Goal: Transaction & Acquisition: Purchase product/service

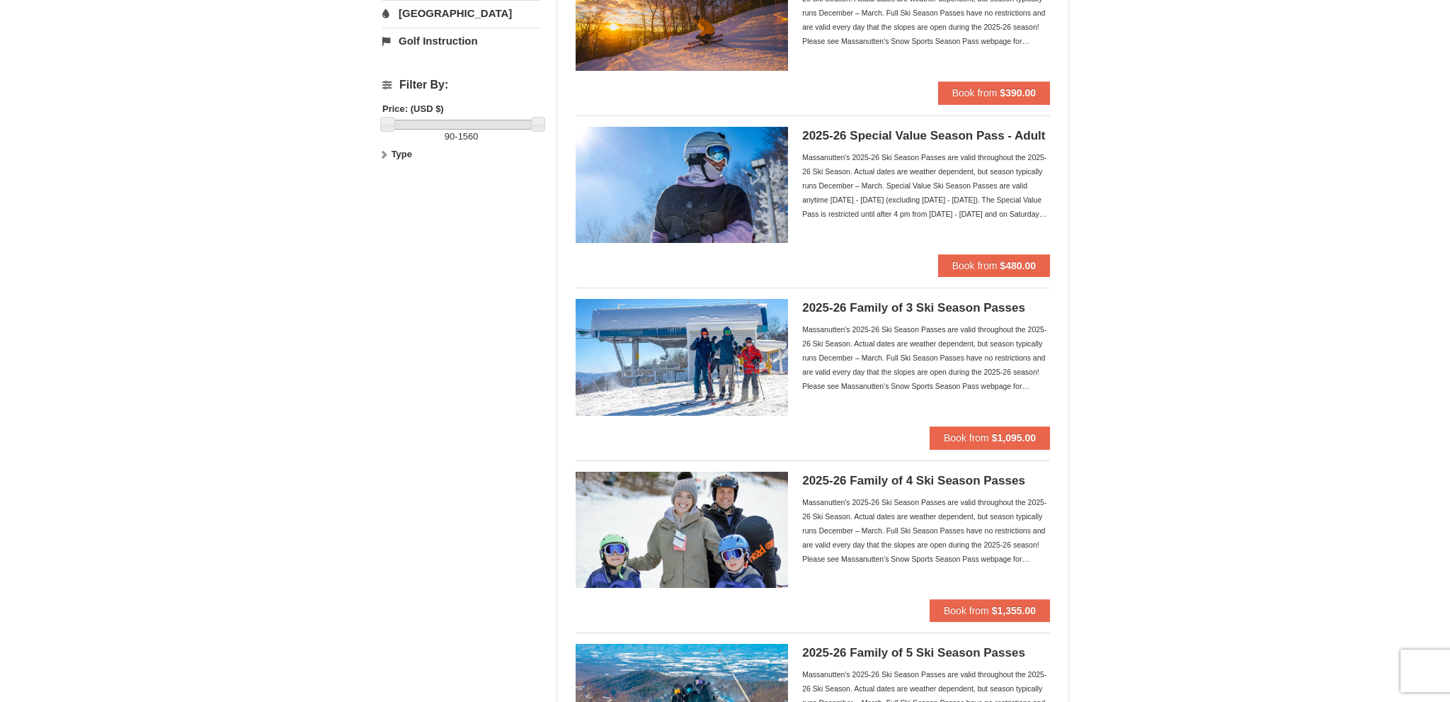
scroll to position [374, 0]
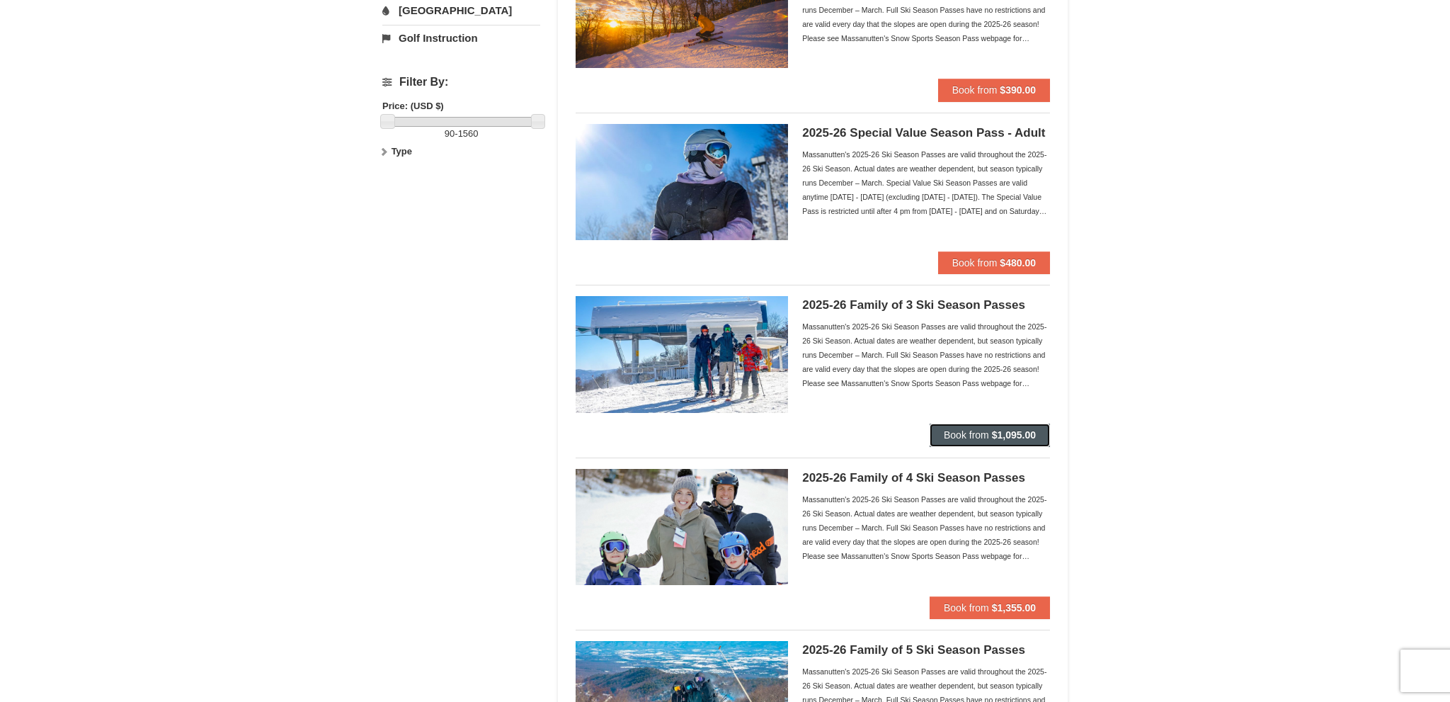
click at [1008, 434] on strong "$1,095.00" at bounding box center [1014, 434] width 44 height 11
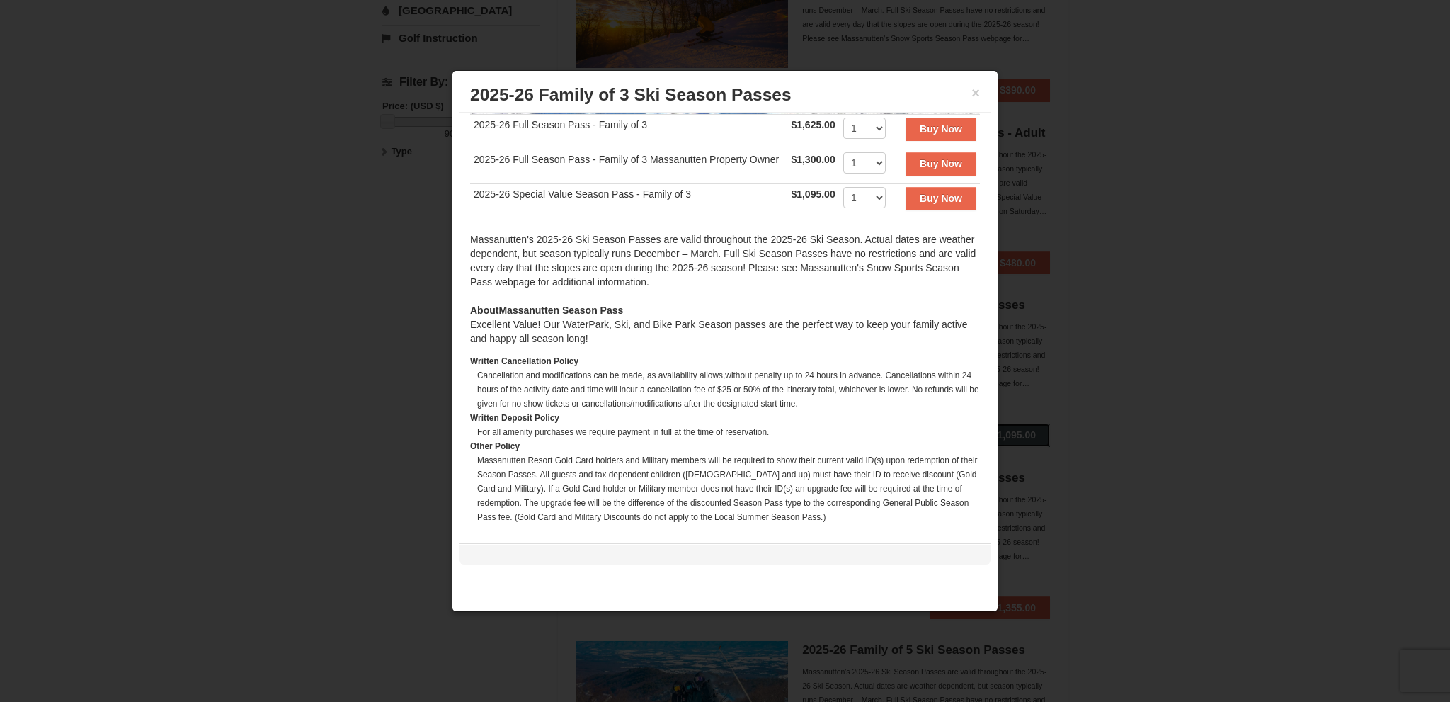
scroll to position [308, 0]
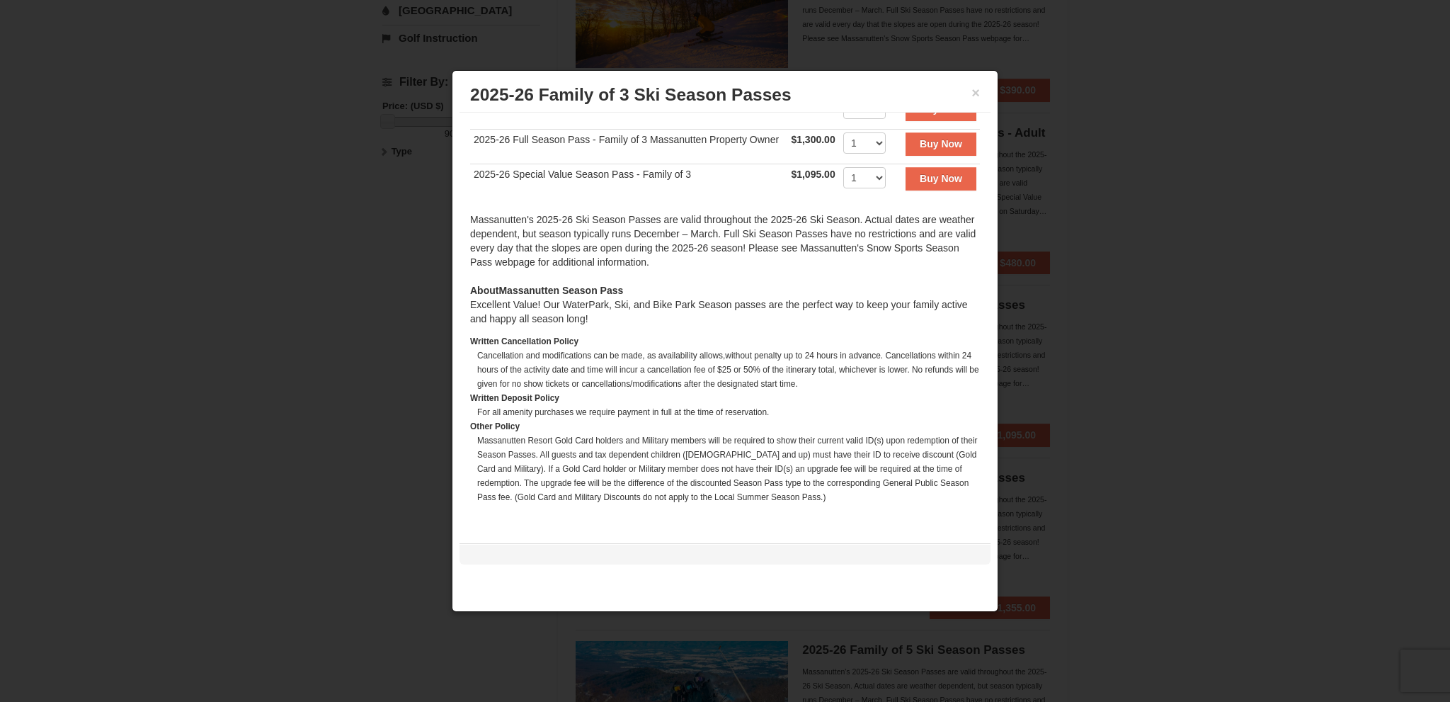
click at [980, 96] on div "× 2025-26 Family of 3 Ski Season Passes" at bounding box center [725, 95] width 531 height 35
click at [977, 94] on button "×" at bounding box center [976, 93] width 8 height 14
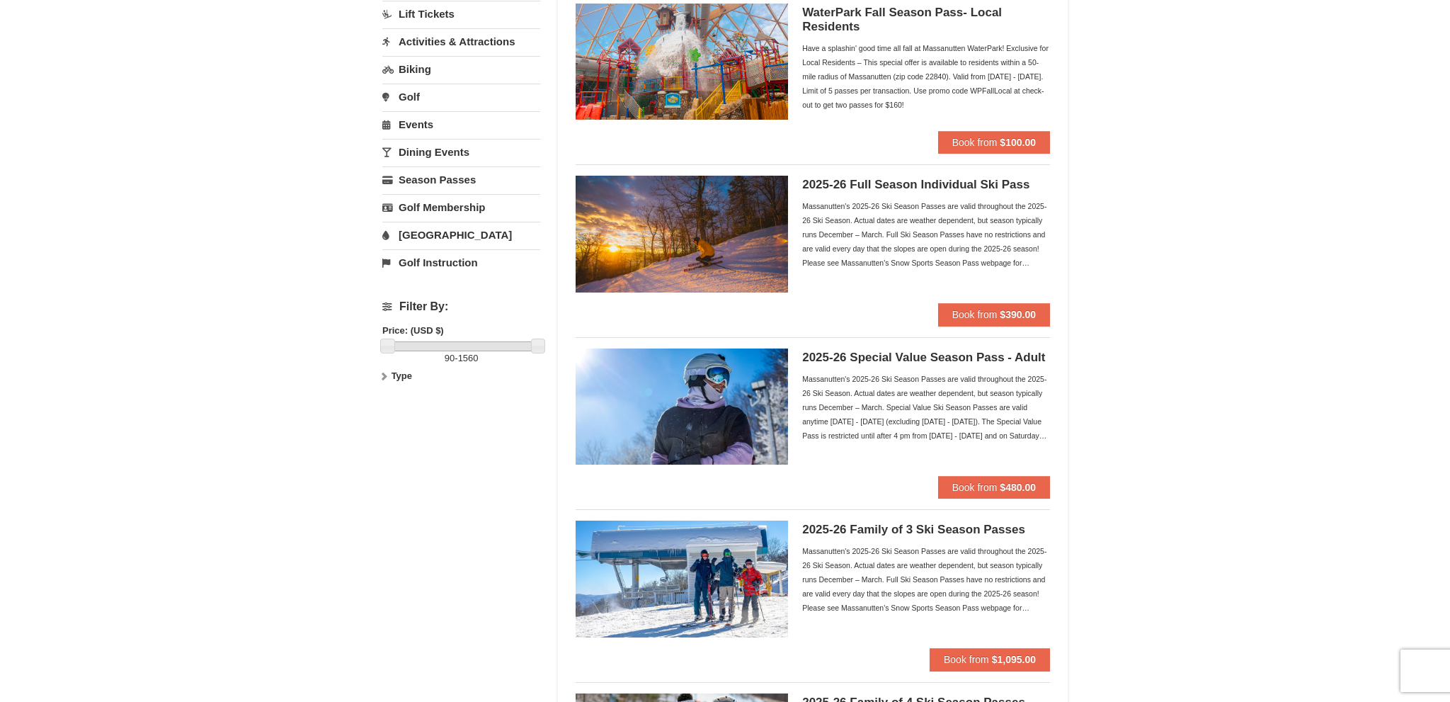
scroll to position [0, 0]
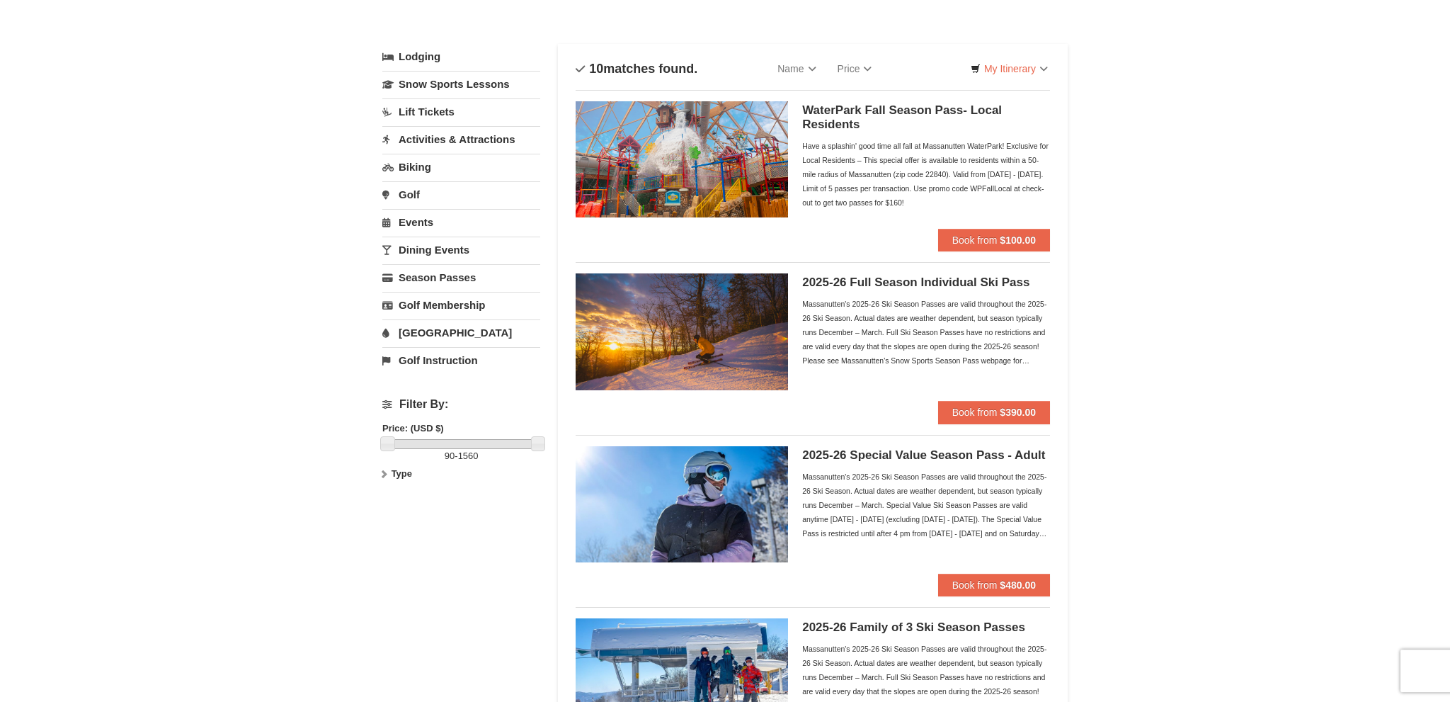
scroll to position [74, 0]
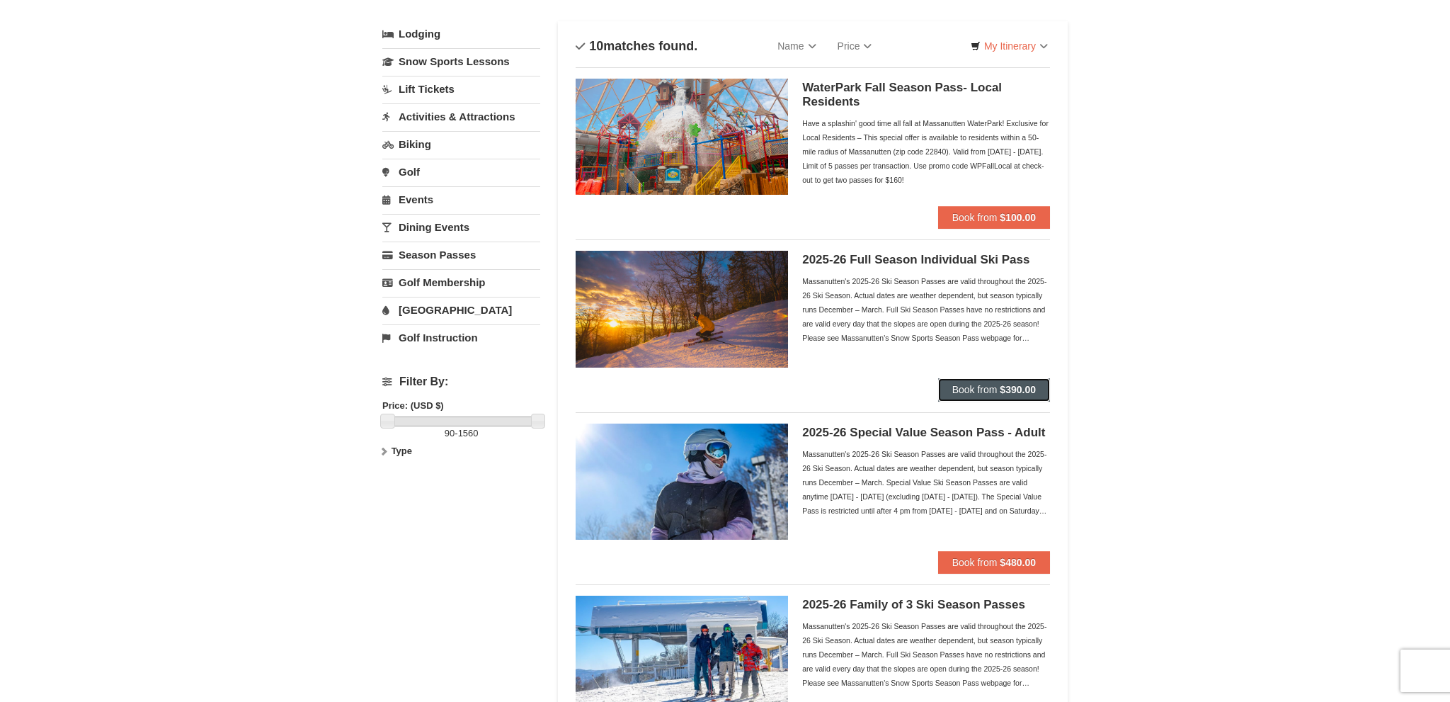
click at [966, 390] on span "Book from" at bounding box center [975, 389] width 45 height 11
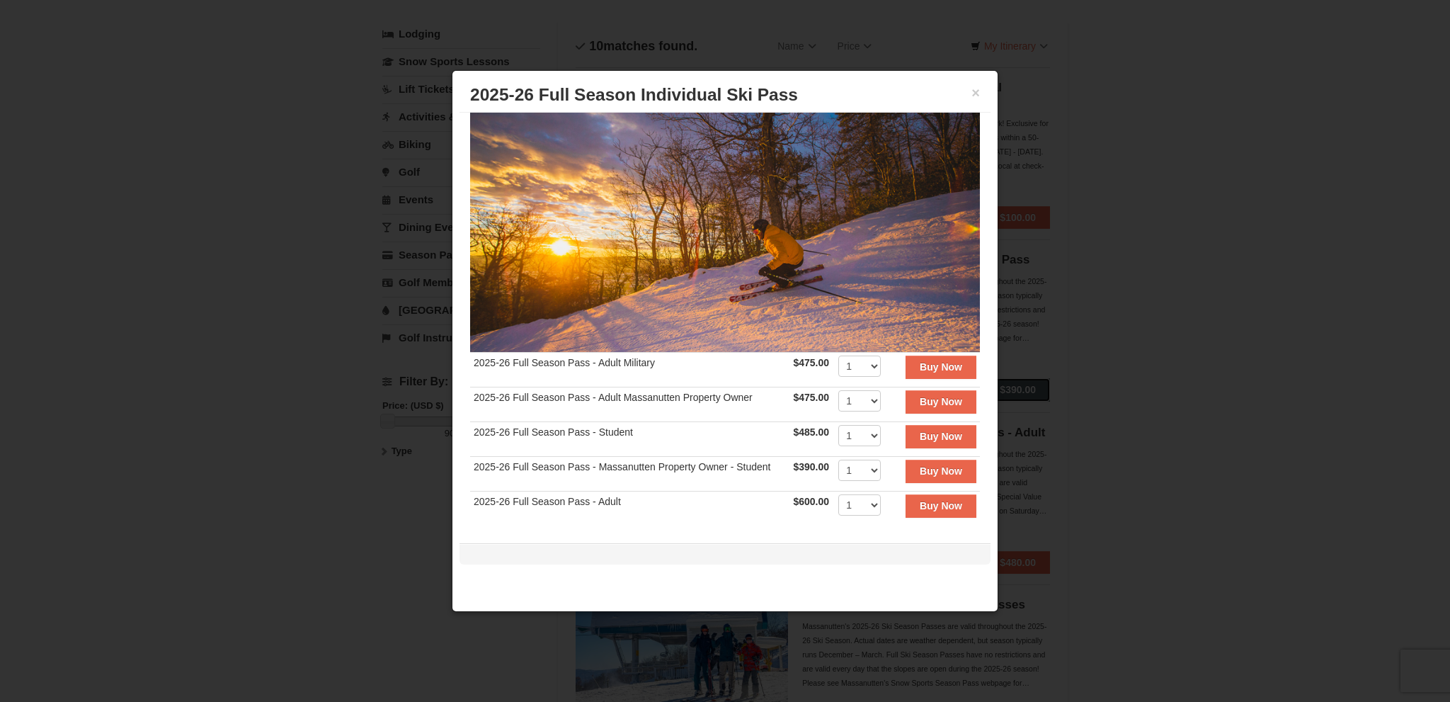
scroll to position [0, 0]
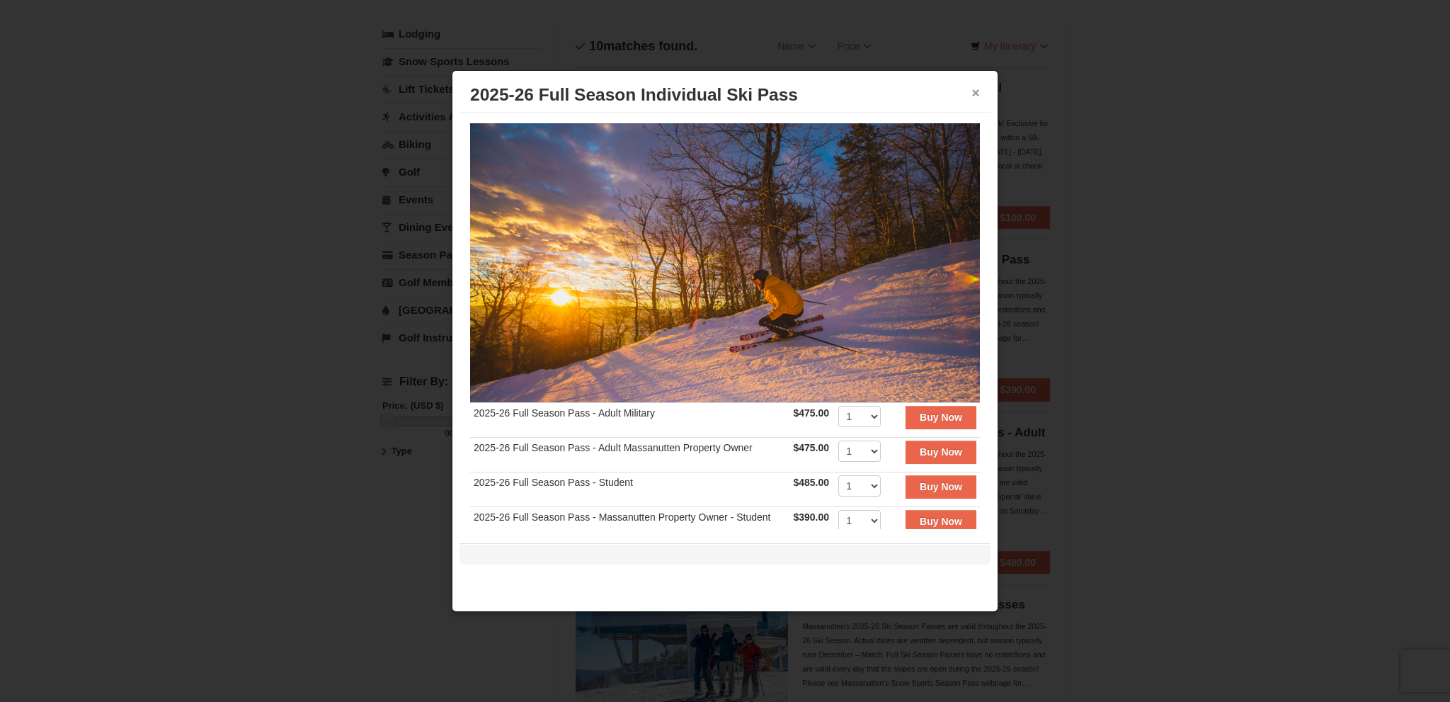
click at [974, 97] on button "×" at bounding box center [976, 93] width 8 height 14
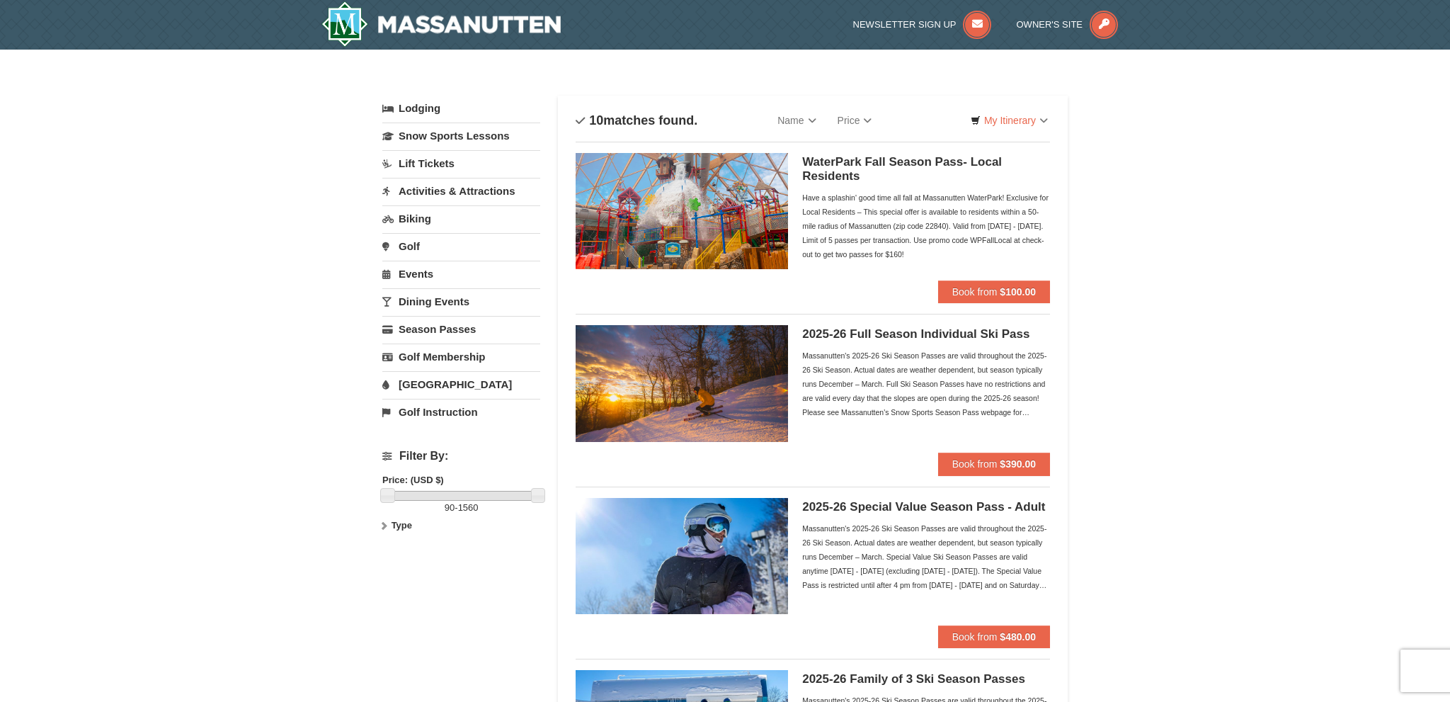
click at [444, 166] on link "Lift Tickets" at bounding box center [461, 163] width 158 height 26
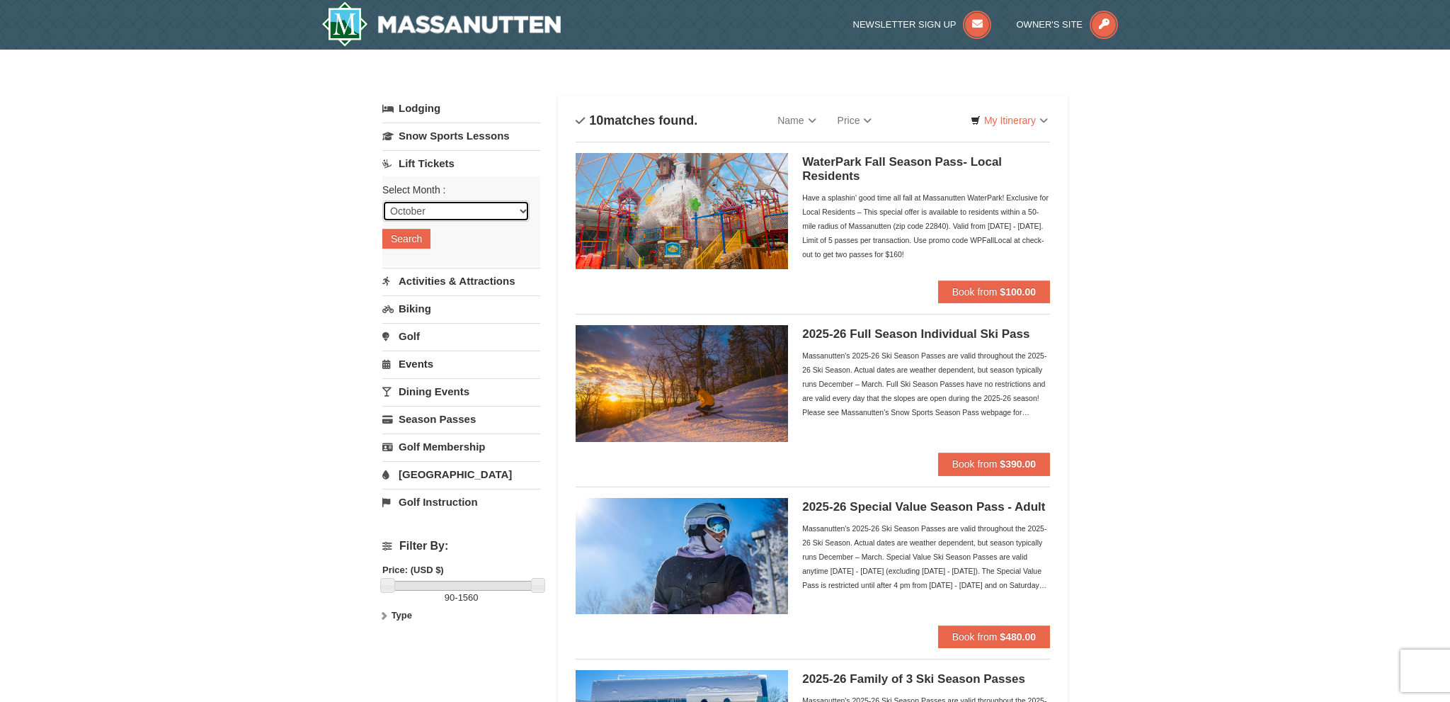
click at [382, 200] on select "October November December January February March April May June July August Sep…" at bounding box center [455, 210] width 147 height 21
select select "1"
click option "January" at bounding box center [0, 0] width 0 height 0
click at [409, 234] on button "Search" at bounding box center [406, 239] width 48 height 20
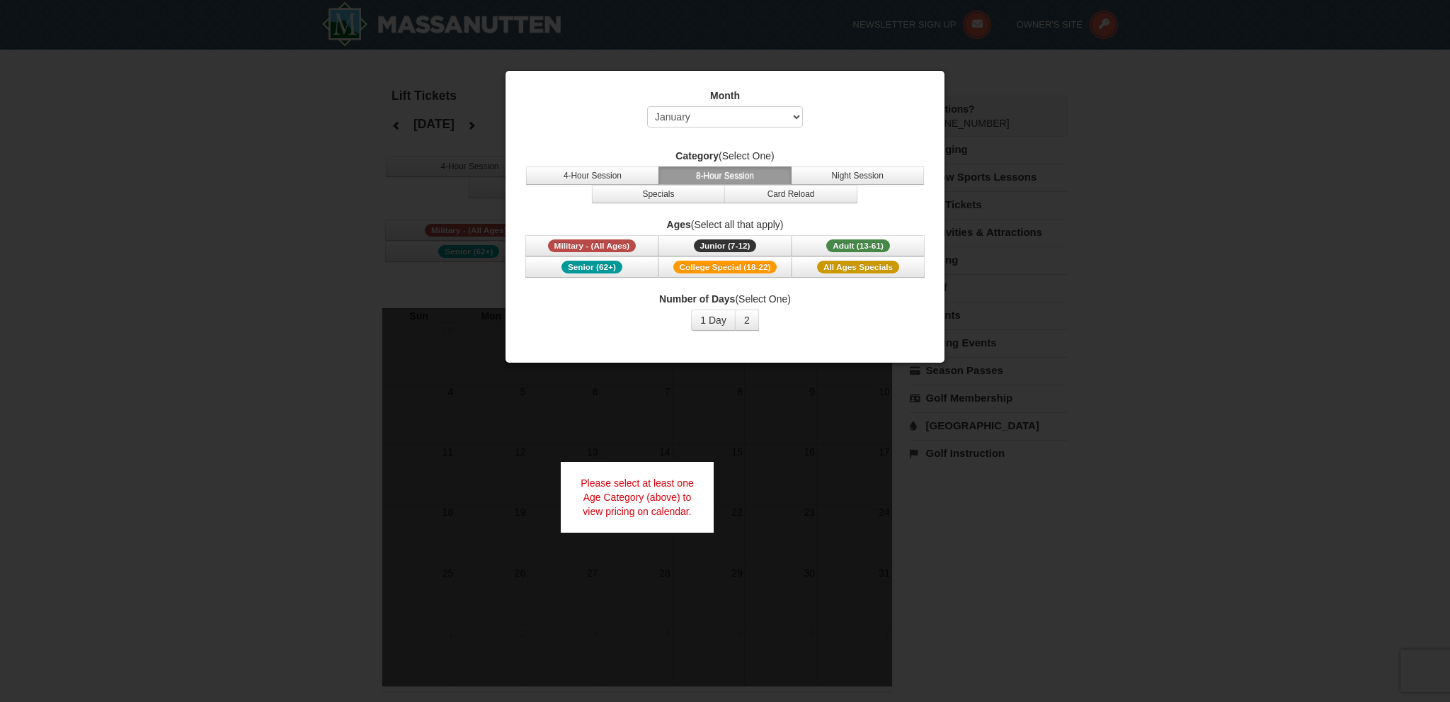
select select "1"
click at [720, 262] on span "College Special (18-22)" at bounding box center [726, 267] width 104 height 13
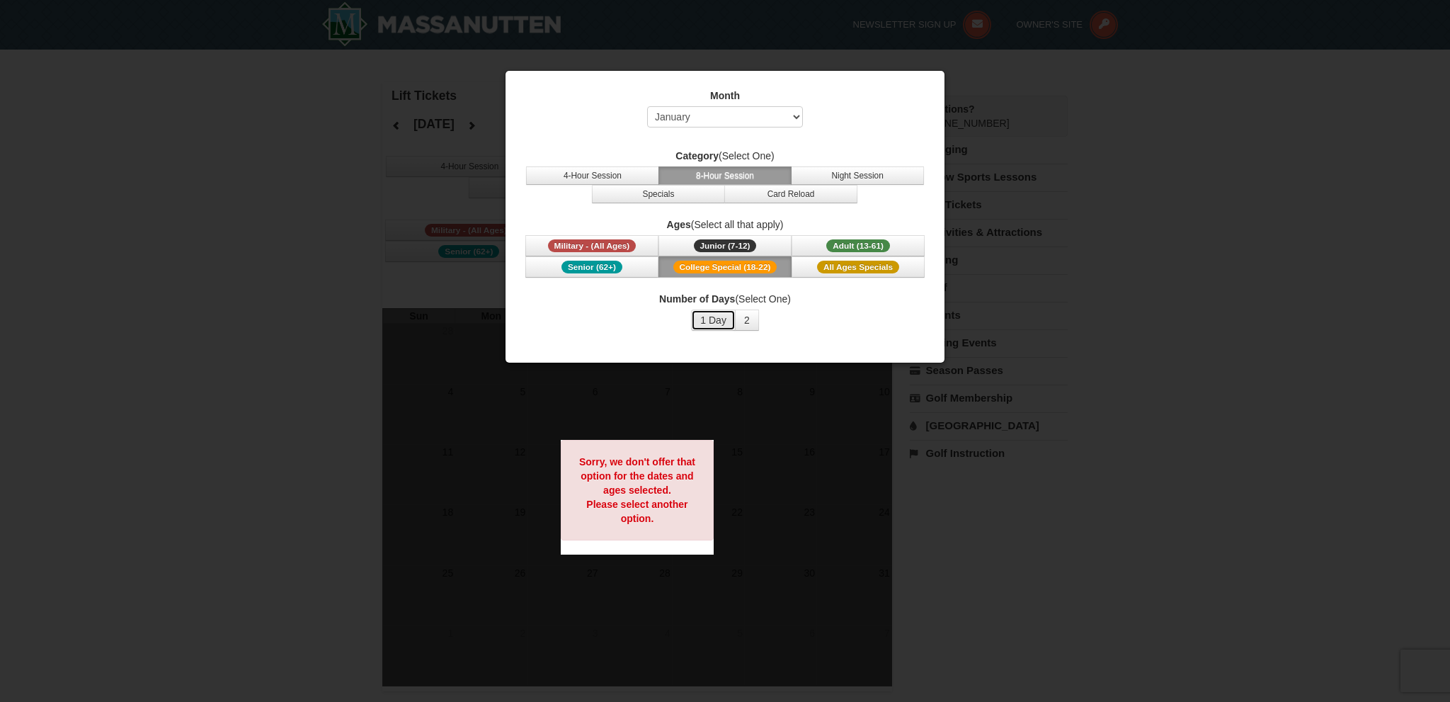
click at [720, 321] on button "1 Day" at bounding box center [713, 319] width 45 height 21
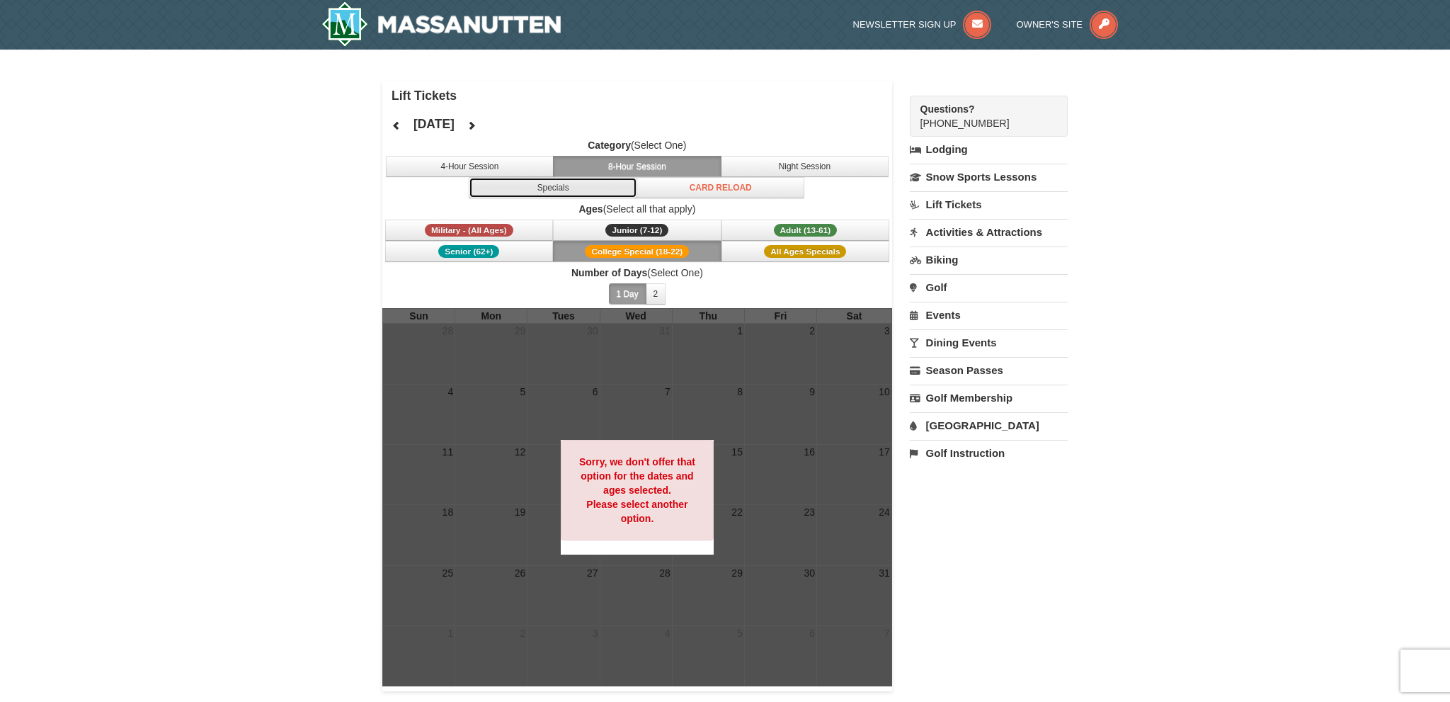
click at [586, 189] on button "Specials" at bounding box center [553, 187] width 169 height 21
click at [477, 129] on icon at bounding box center [472, 125] width 10 height 10
click at [486, 129] on button at bounding box center [471, 125] width 28 height 21
click at [383, 130] on button at bounding box center [396, 125] width 28 height 21
click at [395, 123] on icon at bounding box center [397, 125] width 10 height 10
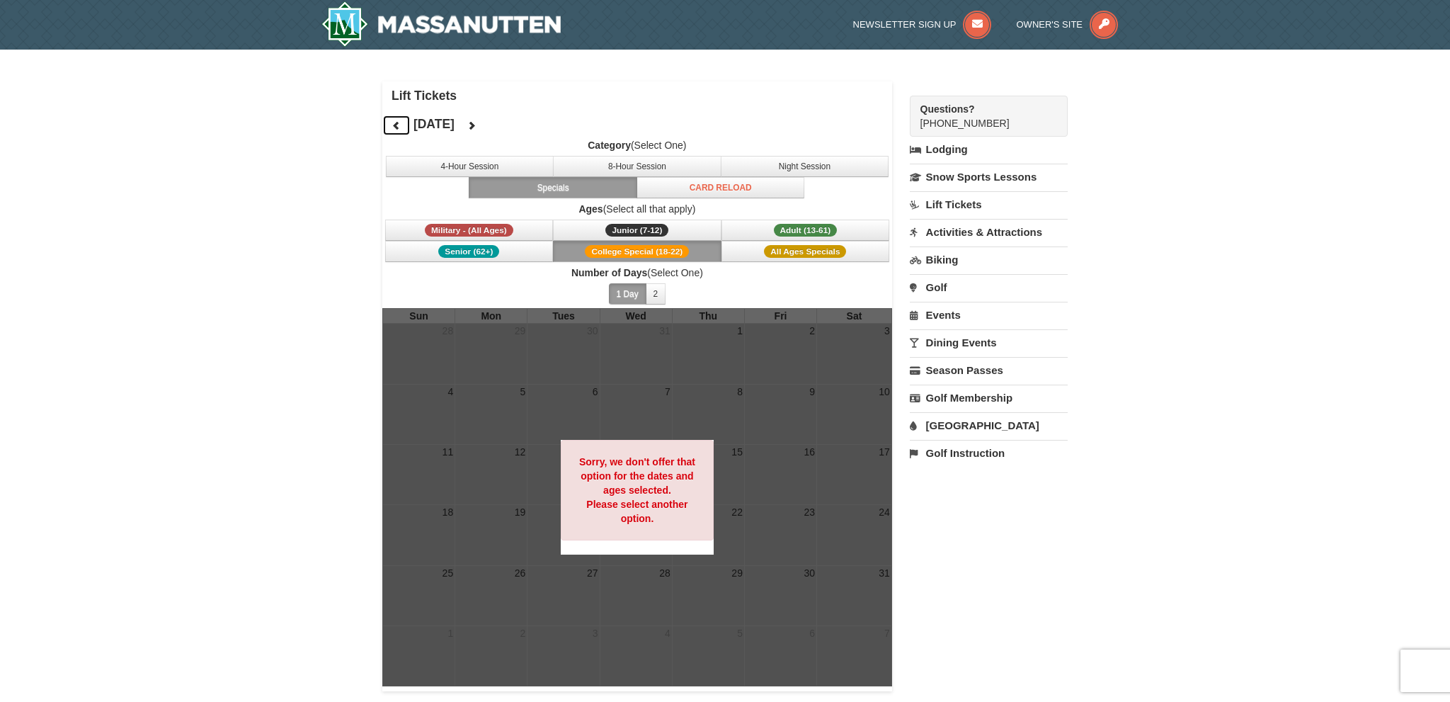
click at [395, 123] on icon at bounding box center [397, 125] width 10 height 10
click at [918, 197] on link "Lift Tickets" at bounding box center [989, 204] width 158 height 26
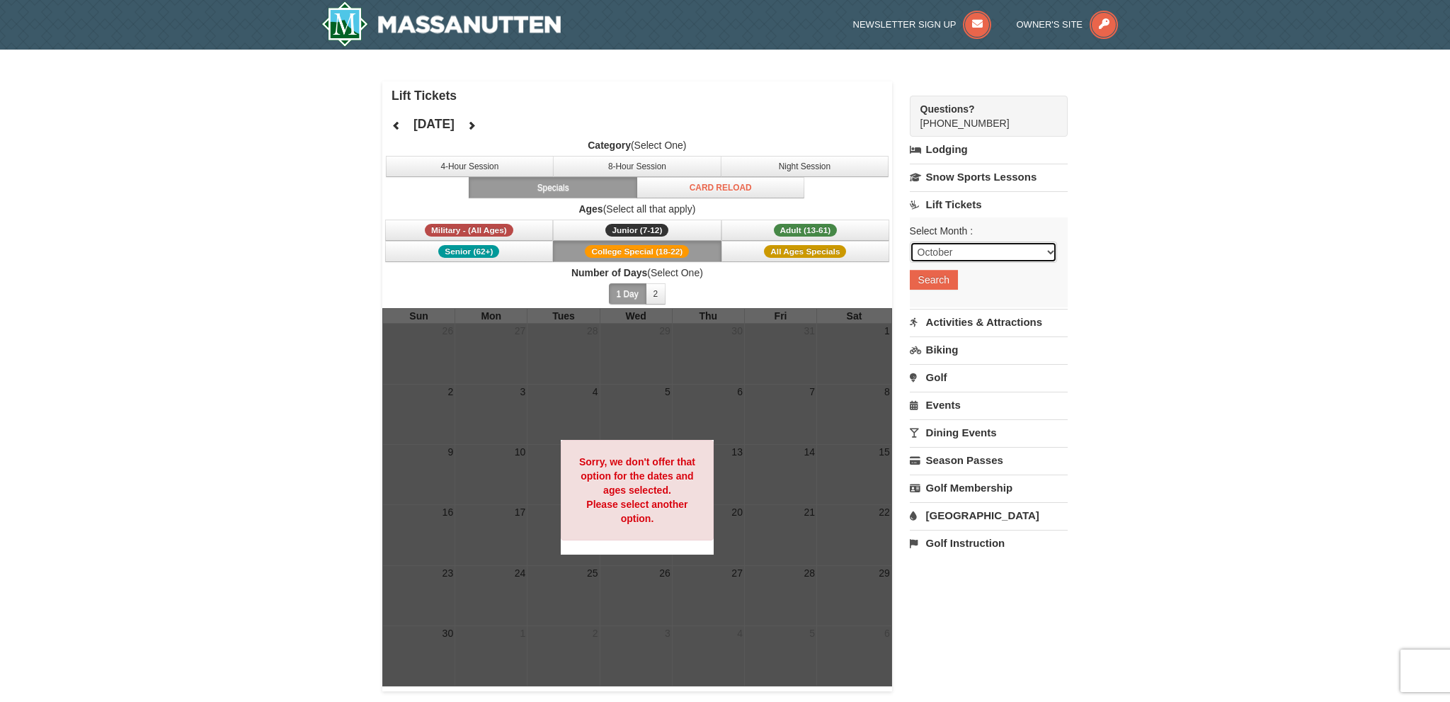
click at [910, 241] on select "October November December January February March April May June July August Sep…" at bounding box center [983, 251] width 147 height 21
click option "February" at bounding box center [0, 0] width 0 height 0
click at [910, 241] on select "October November December January February March April May June July August Sep…" at bounding box center [983, 251] width 147 height 21
select select "1"
click option "January" at bounding box center [0, 0] width 0 height 0
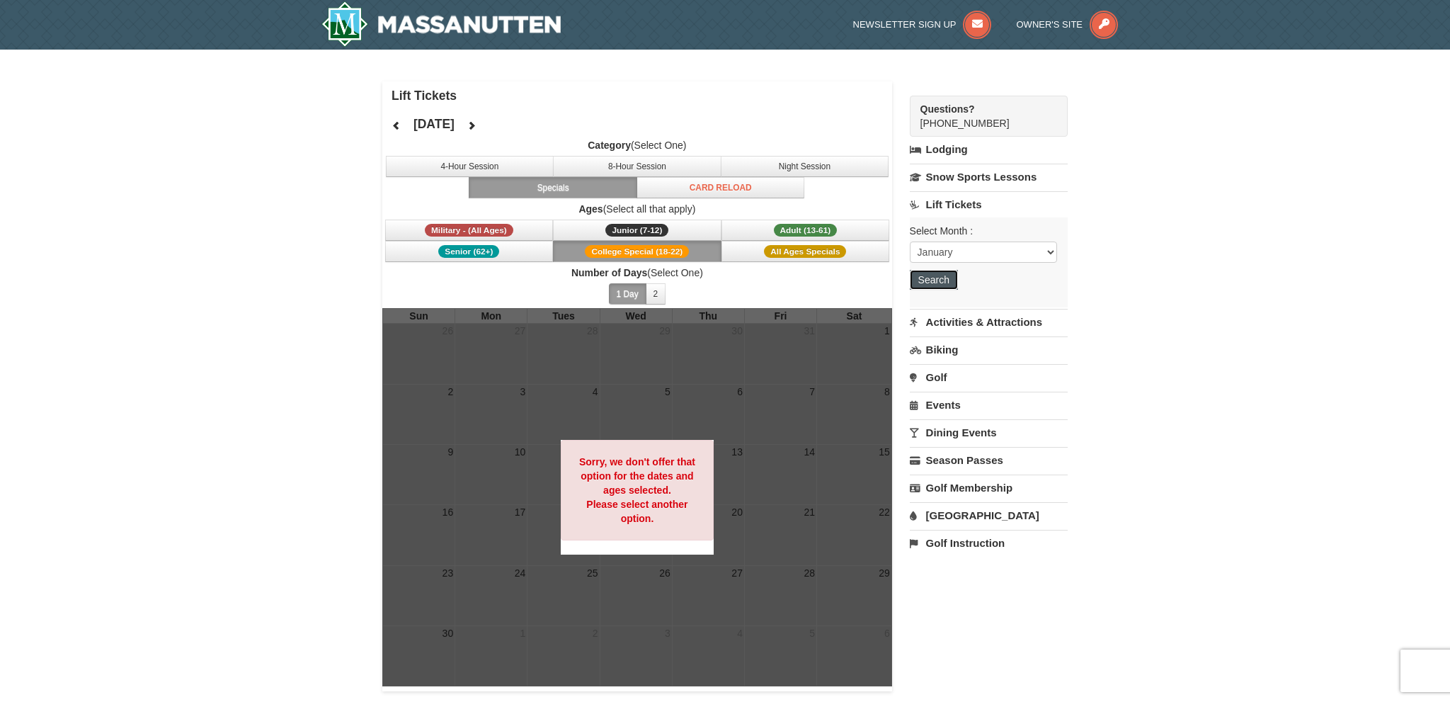
click at [929, 283] on button "Search" at bounding box center [934, 280] width 48 height 20
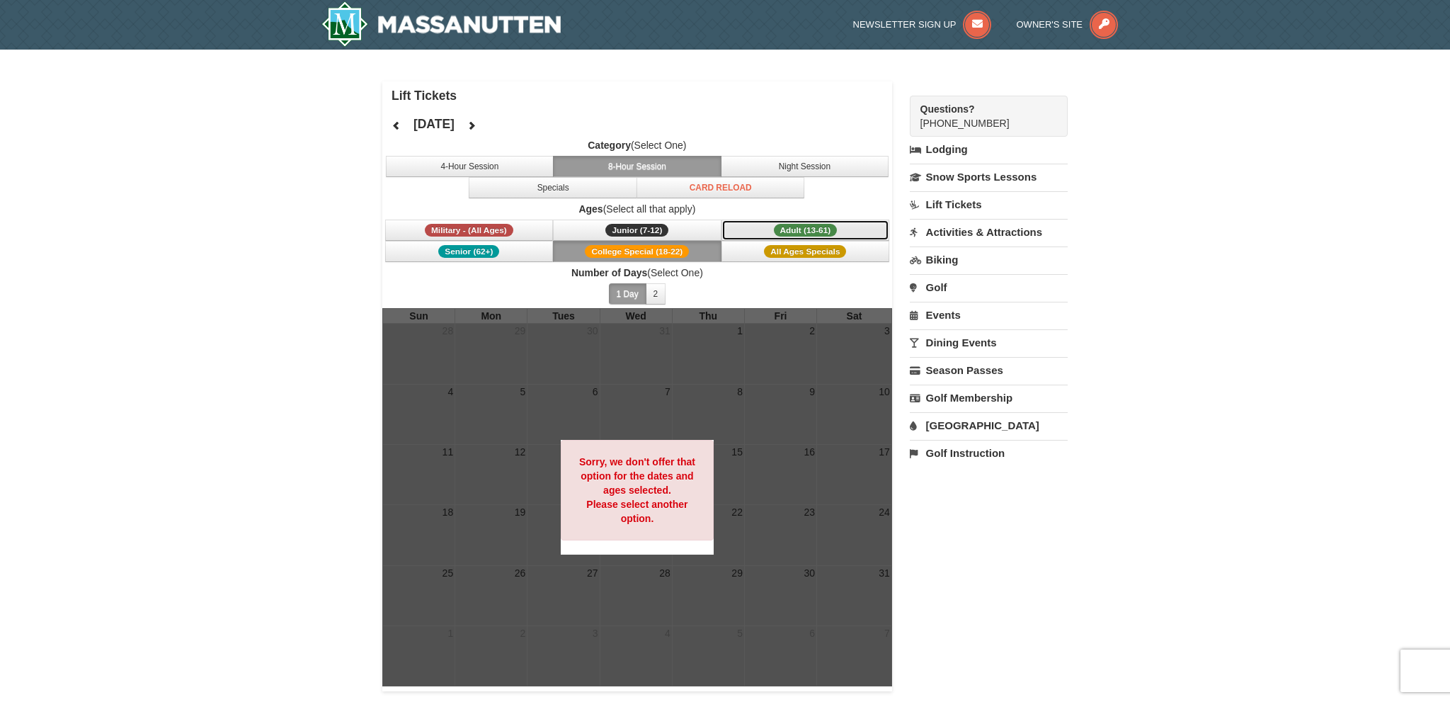
click at [772, 226] on button "Adult (13-61) (13 - 61)" at bounding box center [806, 230] width 169 height 21
click at [780, 245] on span "All Ages Specials" at bounding box center [805, 251] width 82 height 13
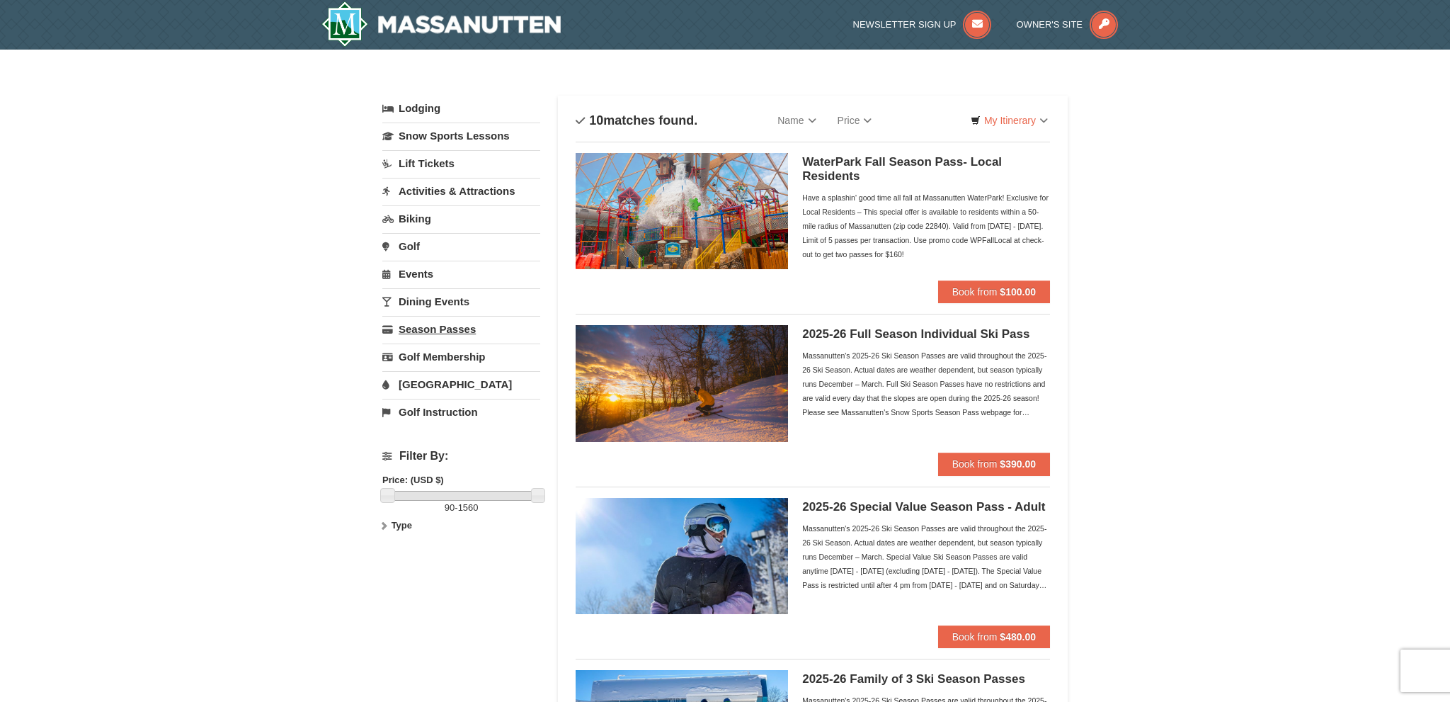
click at [440, 326] on link "Season Passes" at bounding box center [461, 329] width 158 height 26
click at [959, 462] on span "Book from" at bounding box center [975, 463] width 45 height 11
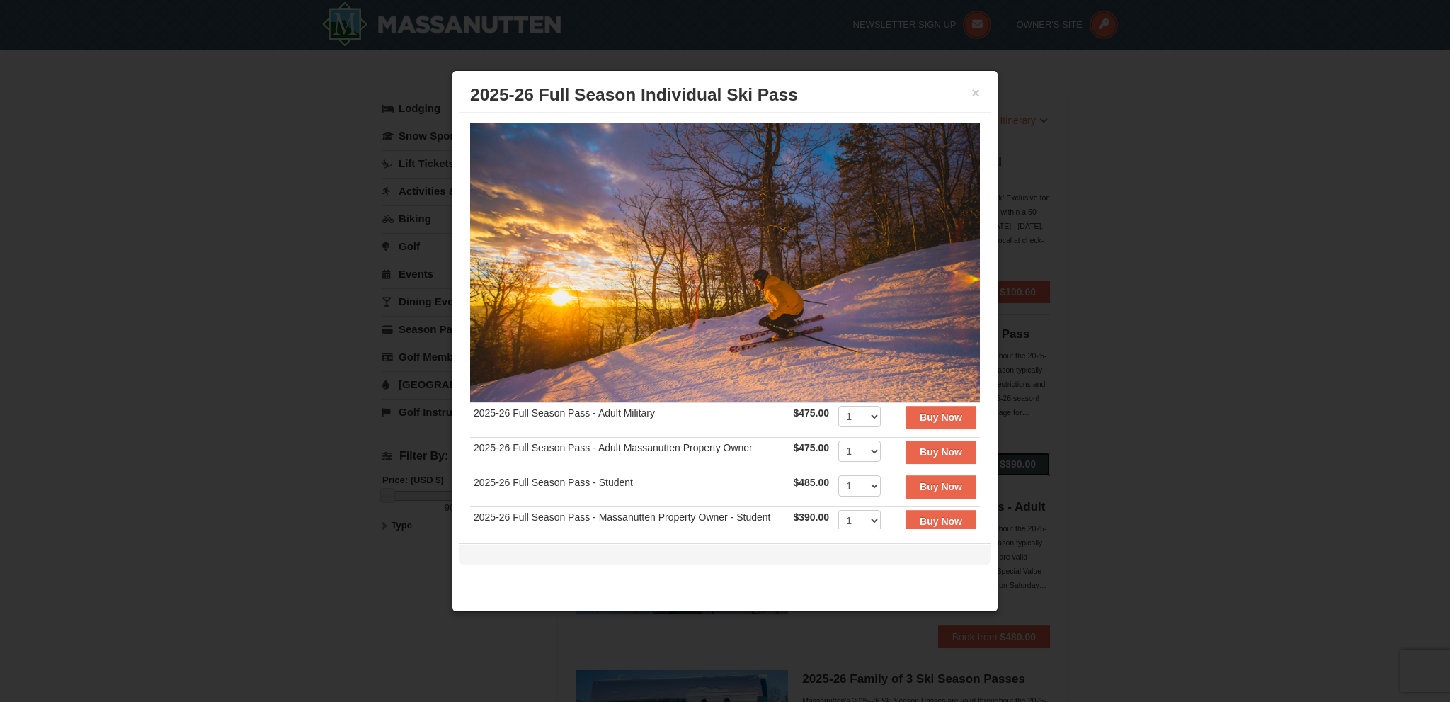
scroll to position [68, 0]
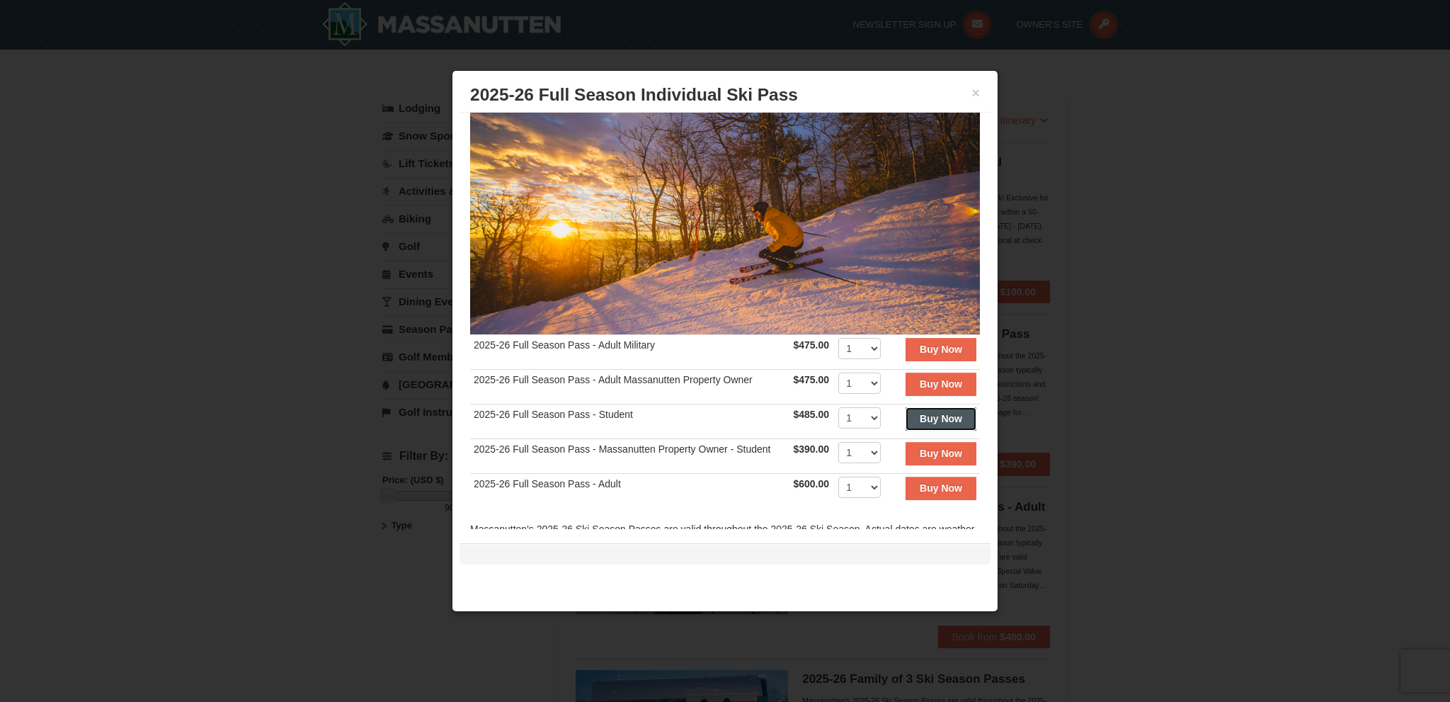
click at [936, 416] on strong "Buy Now" at bounding box center [941, 418] width 42 height 11
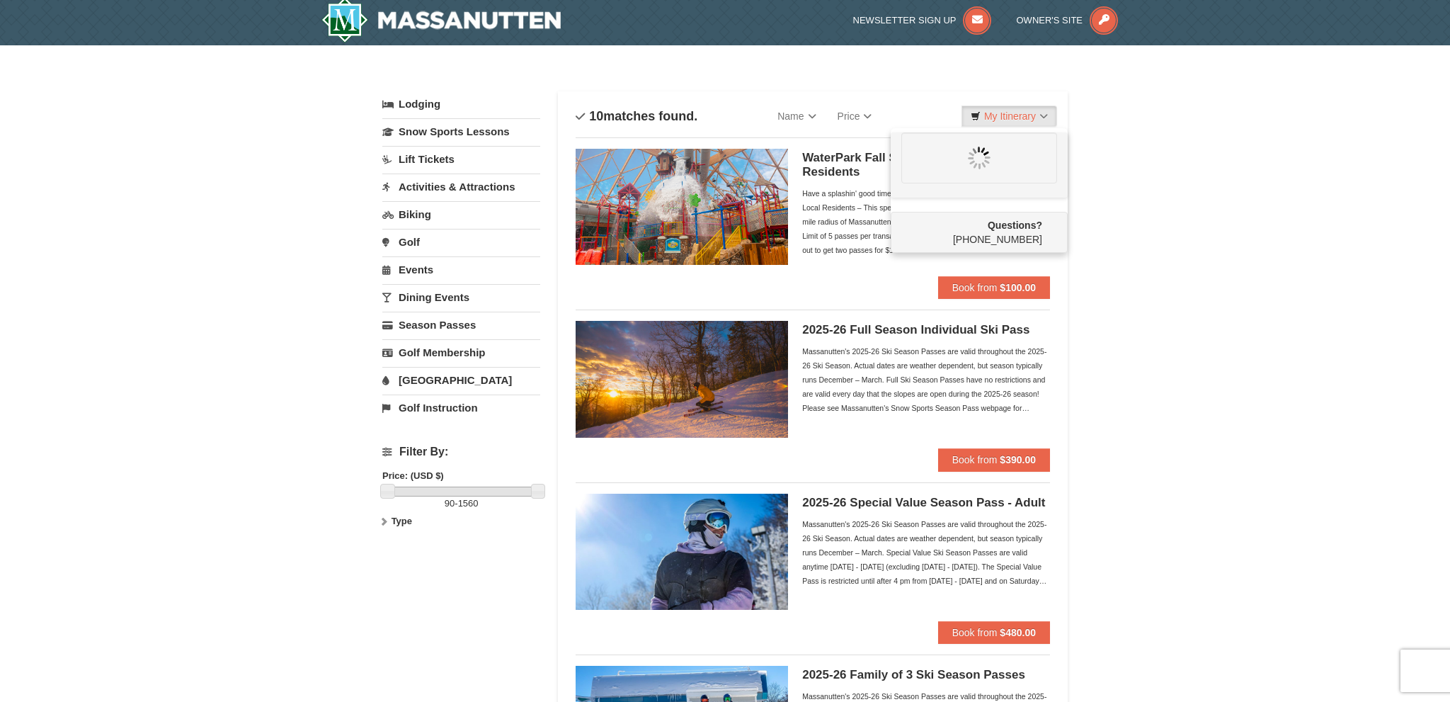
scroll to position [0, 0]
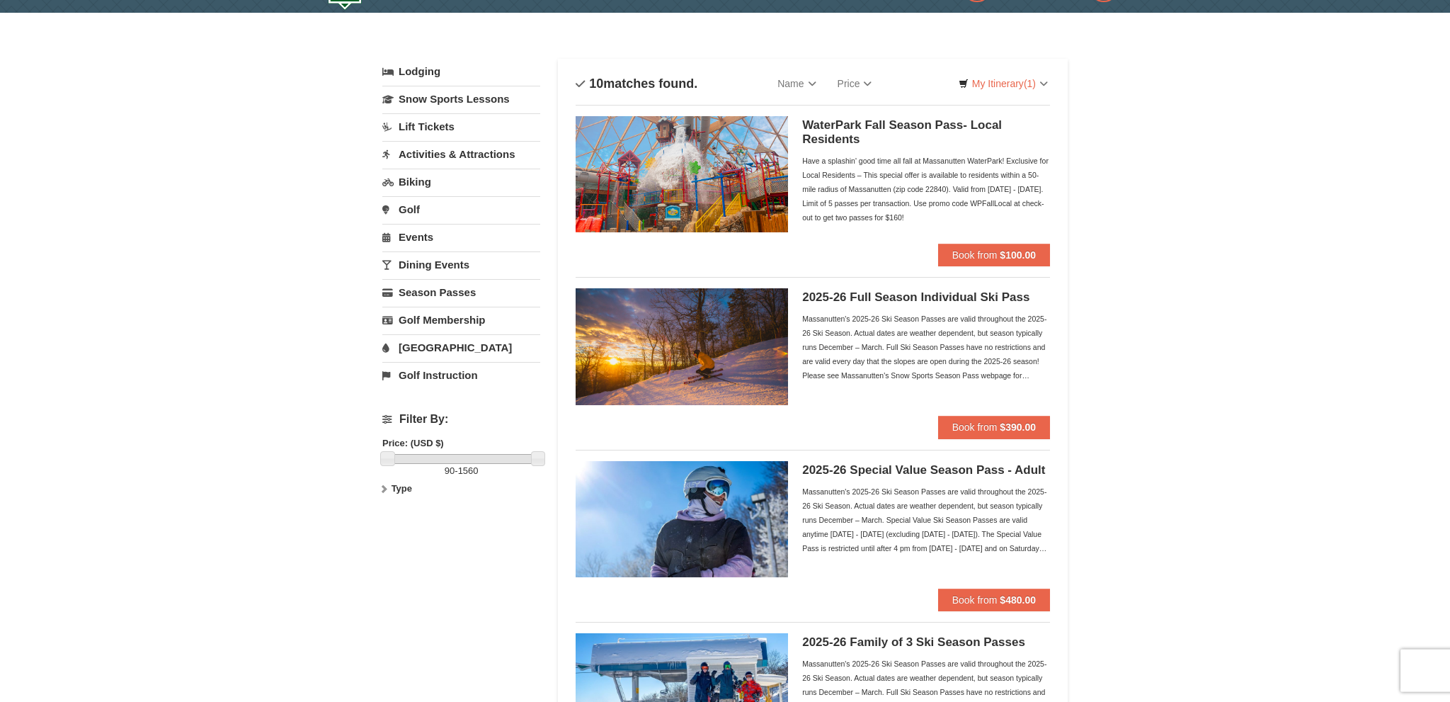
scroll to position [74, 0]
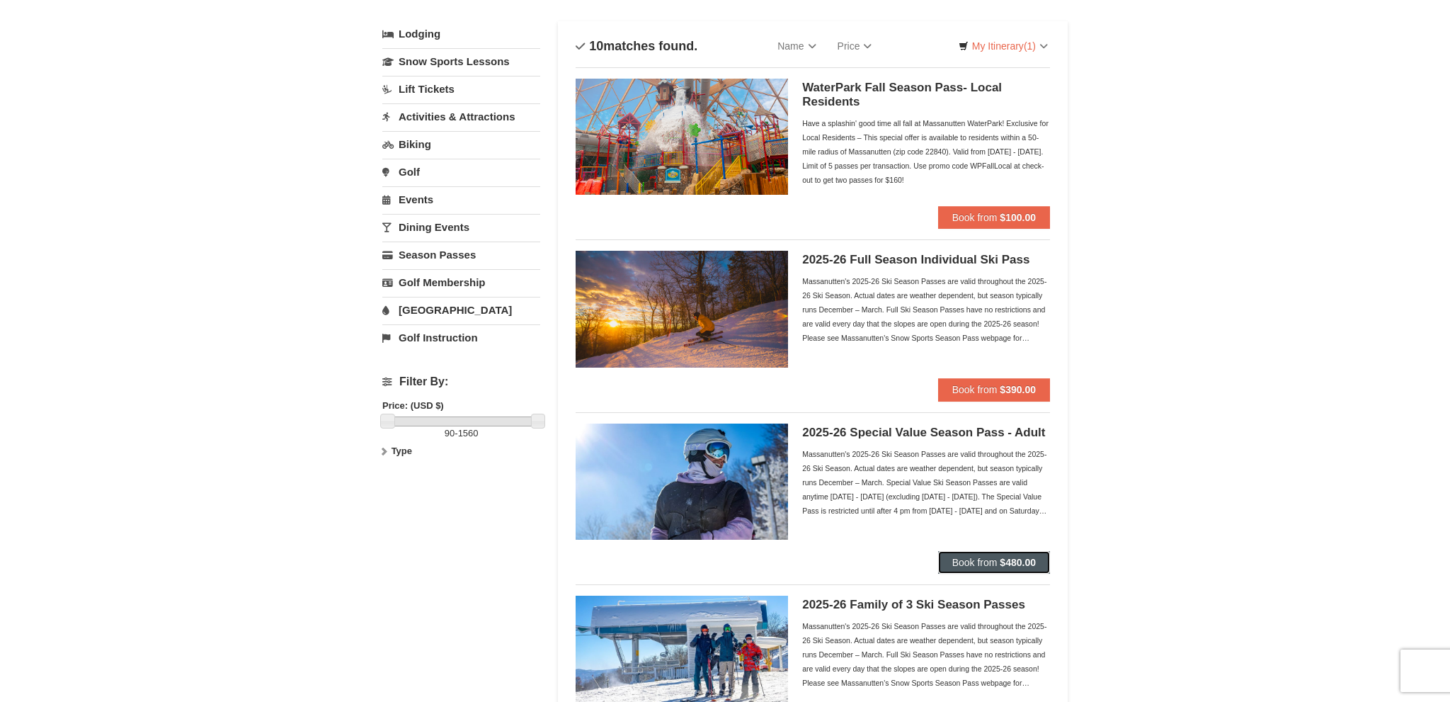
click at [943, 561] on button "Book from $480.00" at bounding box center [994, 562] width 112 height 23
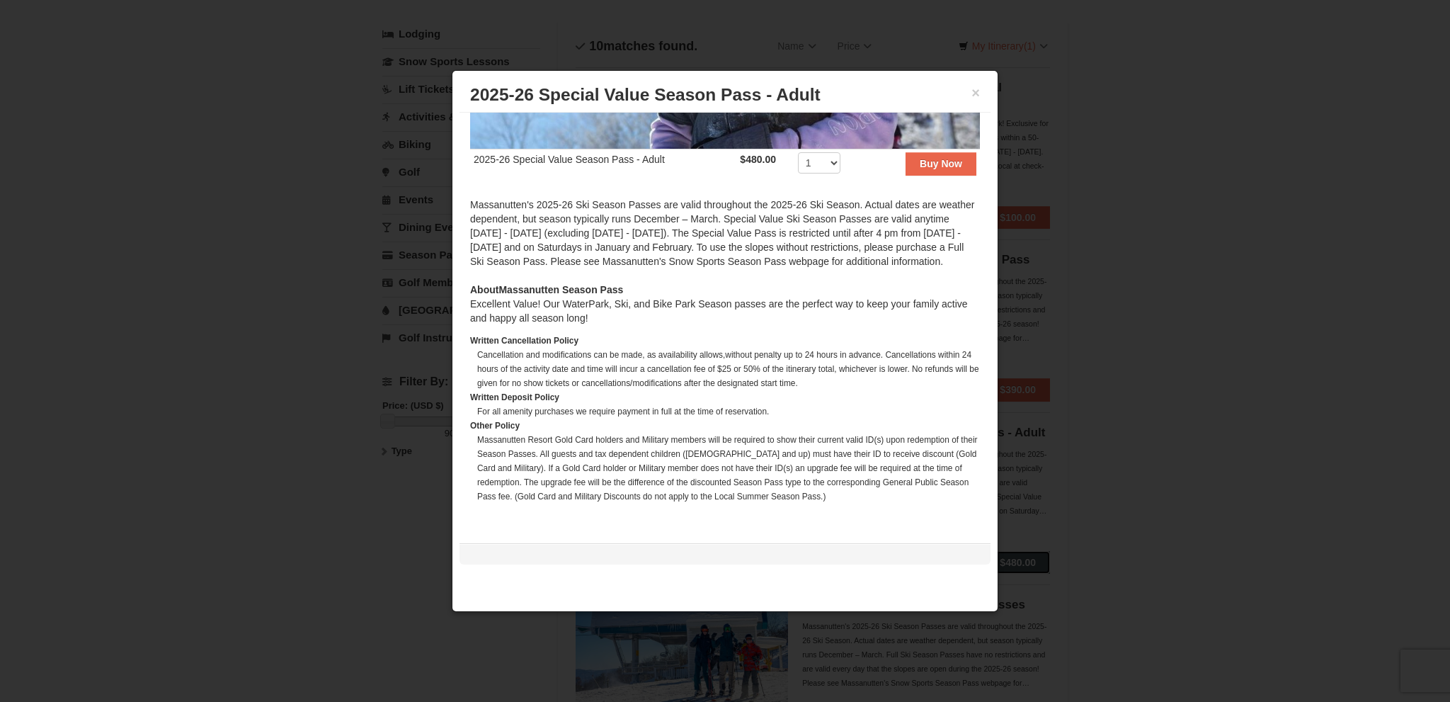
scroll to position [63, 0]
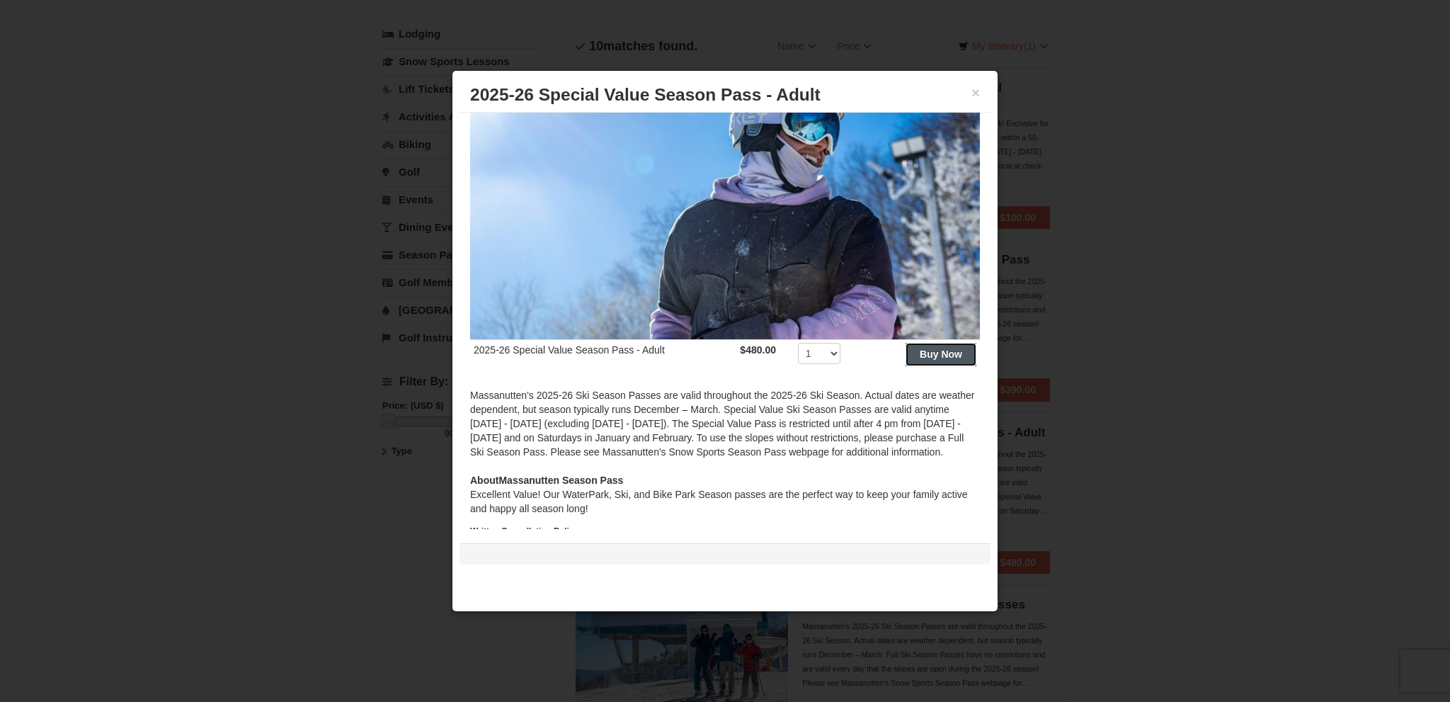
click at [925, 349] on strong "Buy Now" at bounding box center [941, 353] width 42 height 11
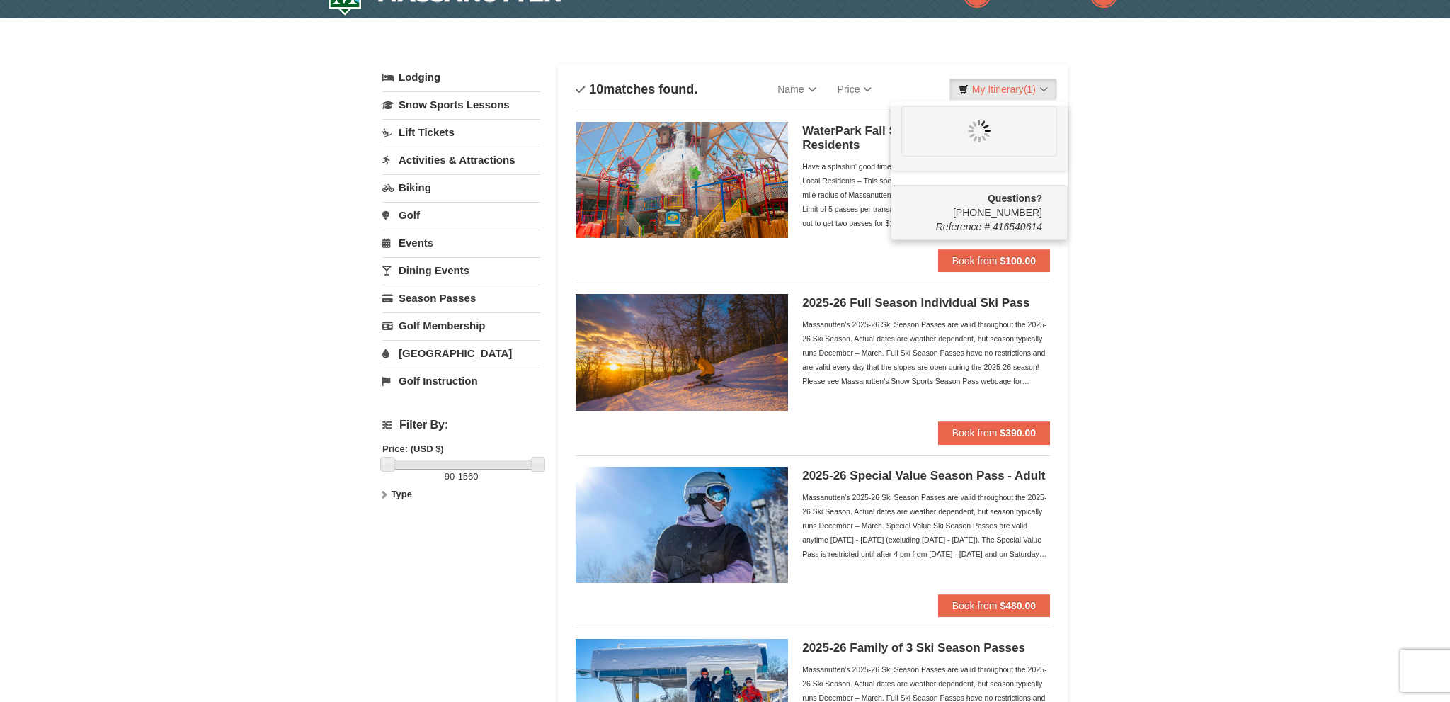
scroll to position [0, 0]
